Goal: Entertainment & Leisure: Consume media (video, audio)

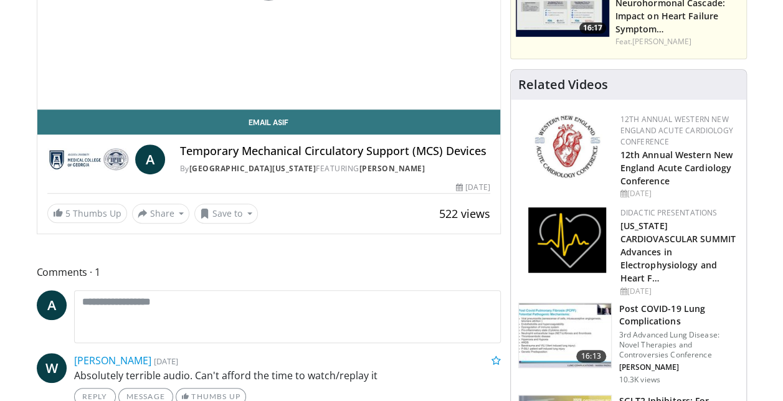
scroll to position [125, 0]
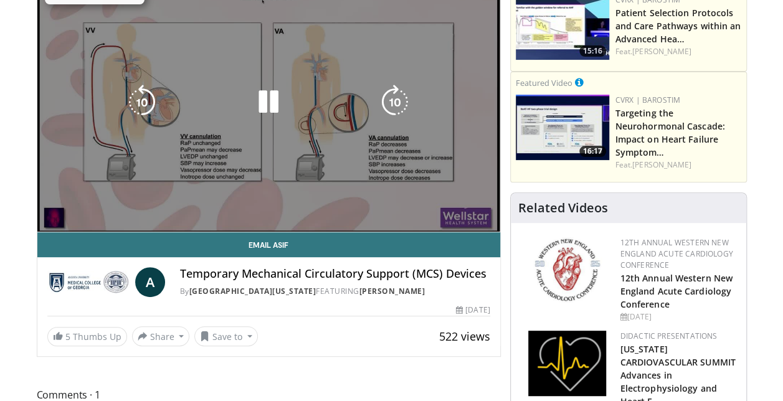
click at [95, 202] on div "10 seconds Tap to unmute" at bounding box center [268, 102] width 463 height 260
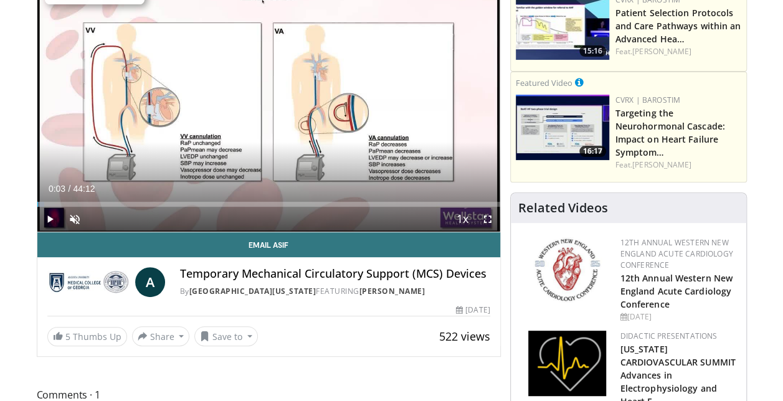
click at [105, 207] on div "Current Time 0:03 / Duration 44:12 Play Skip Backward Skip Forward Unmute Loade…" at bounding box center [268, 219] width 463 height 25
click at [52, 219] on span "Video Player" at bounding box center [49, 219] width 25 height 25
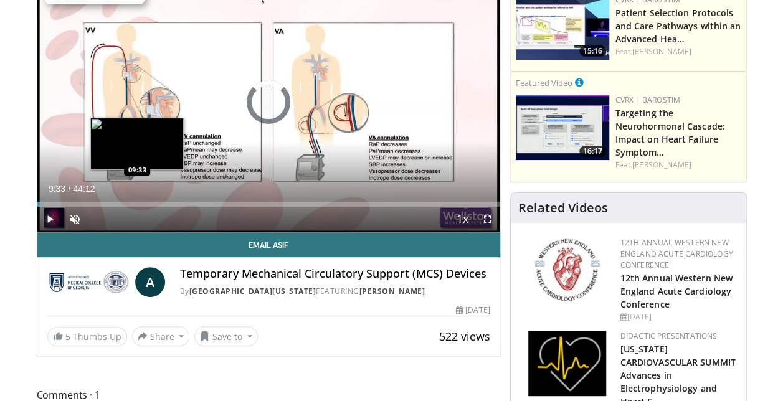
click at [137, 204] on div "Loaded : 1.49% 09:33 09:33" at bounding box center [268, 204] width 463 height 5
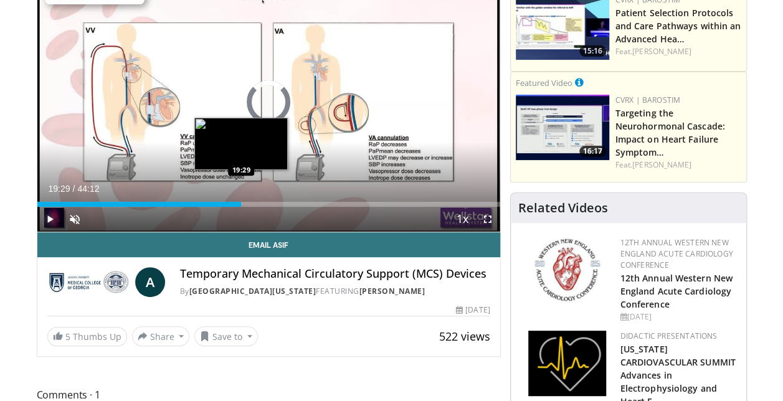
click at [240, 204] on div "Loaded : 24.13% 19:29 19:29" at bounding box center [268, 204] width 463 height 5
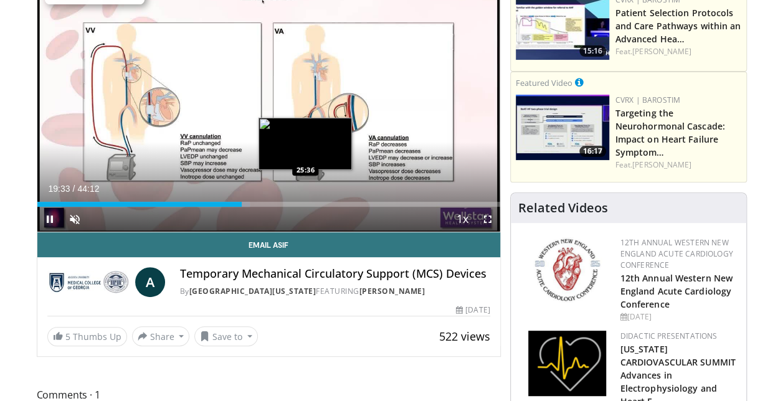
click at [305, 205] on div "Loaded : 46.00% 19:33 25:36" at bounding box center [268, 204] width 463 height 5
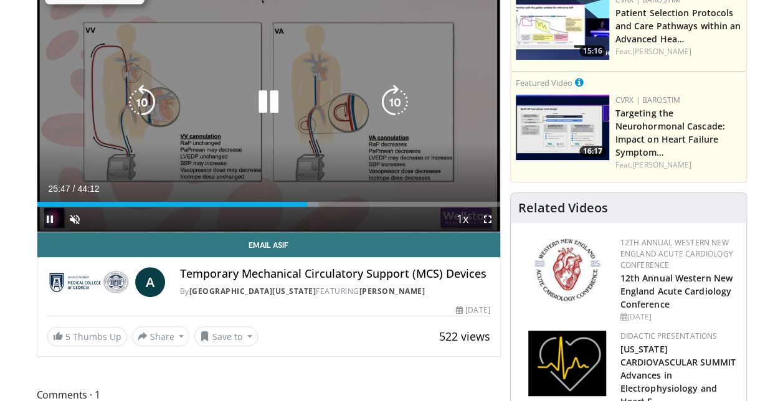
scroll to position [0, 0]
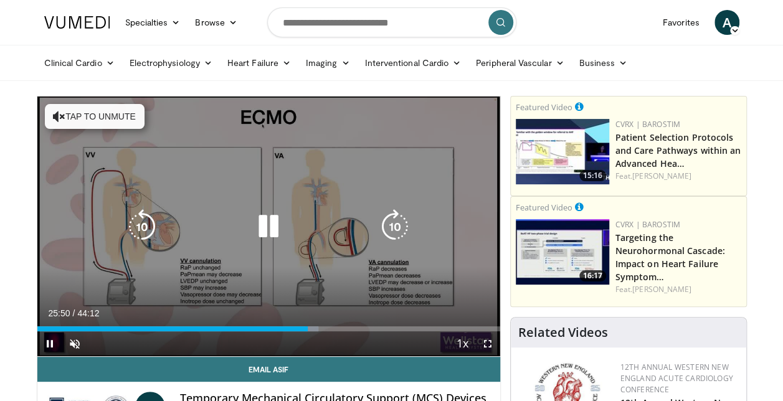
click at [91, 120] on button "Tap to unmute" at bounding box center [95, 116] width 100 height 25
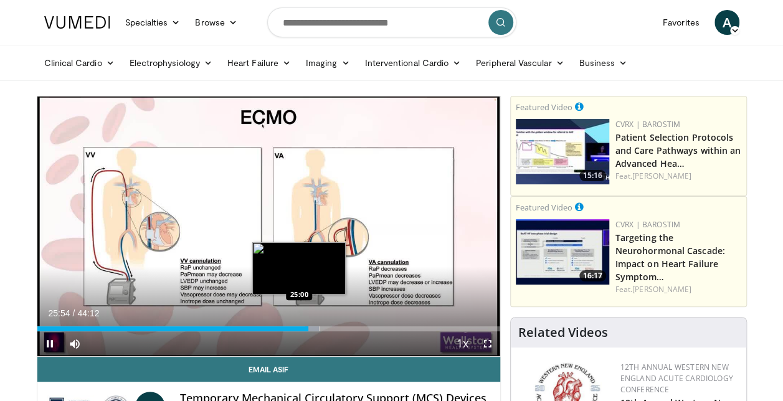
click at [299, 328] on div "Loaded : 60.97% 25:54 25:00" at bounding box center [268, 328] width 463 height 5
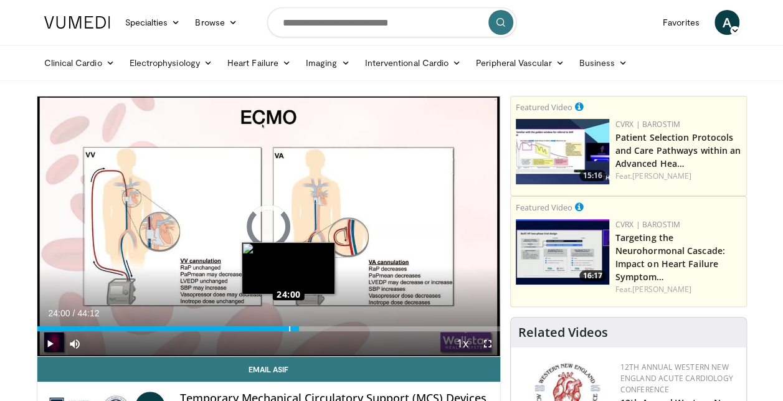
click at [288, 329] on div "Loaded : 0.00% 24:00 24:00" at bounding box center [268, 328] width 463 height 5
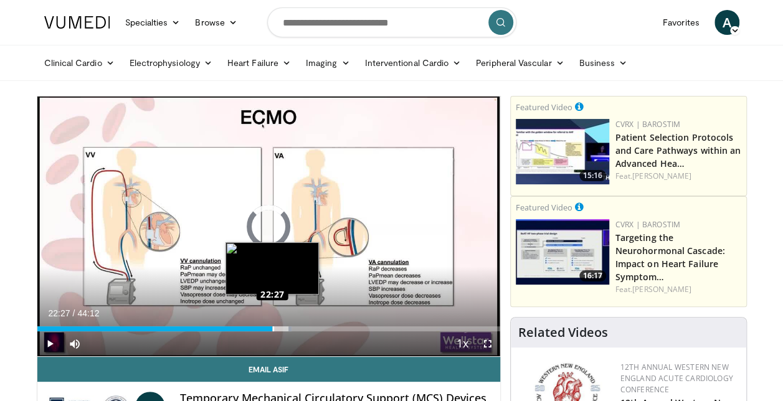
click at [272, 328] on div "Loaded : 54.98% 22:27 22:27" at bounding box center [268, 328] width 463 height 5
